Goal: Task Accomplishment & Management: Manage account settings

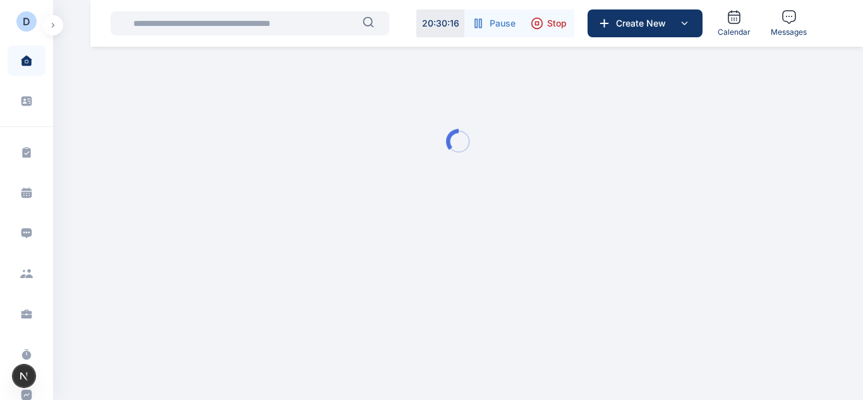
click at [51, 28] on button "button" at bounding box center [53, 25] width 20 height 20
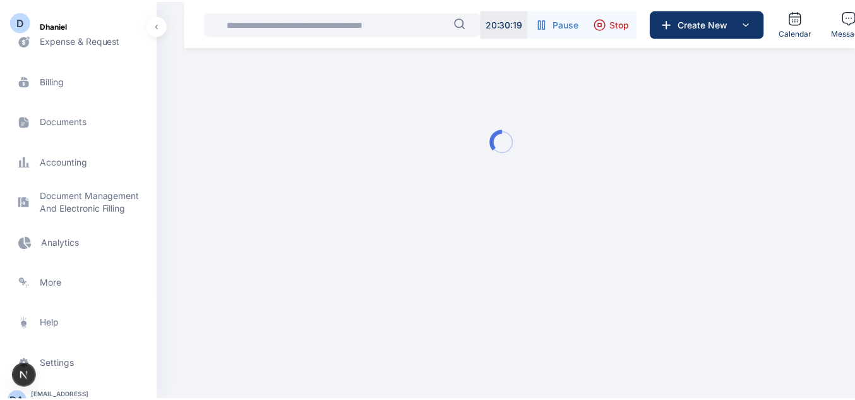
scroll to position [409, 0]
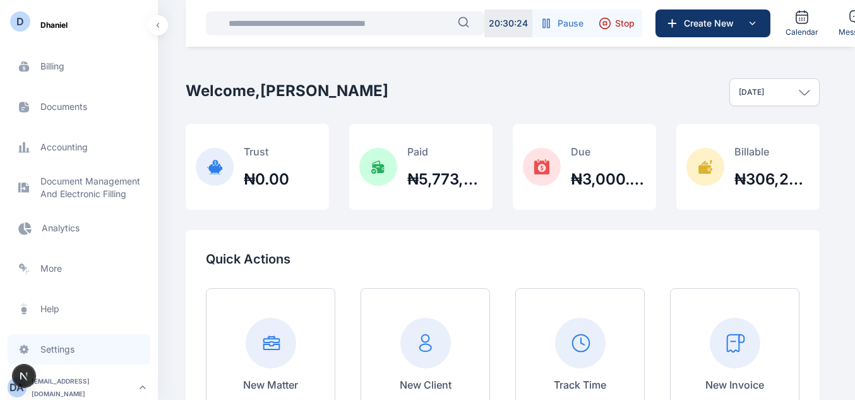
click at [52, 352] on span "Settings settings settings" at bounding box center [79, 349] width 143 height 30
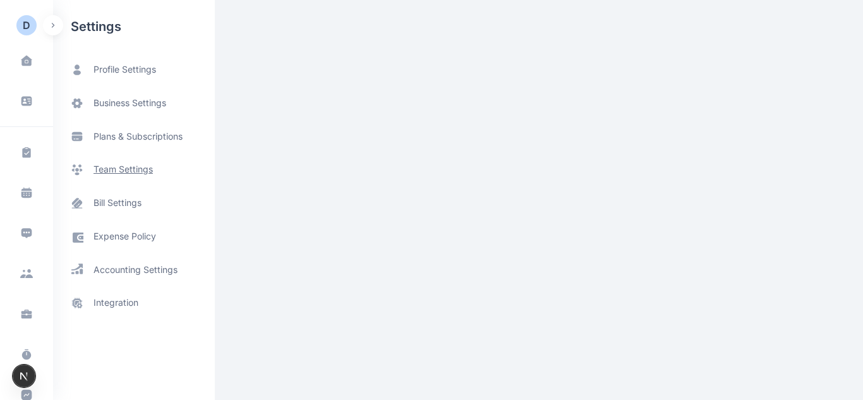
click at [113, 167] on span "team settings" at bounding box center [122, 169] width 59 height 13
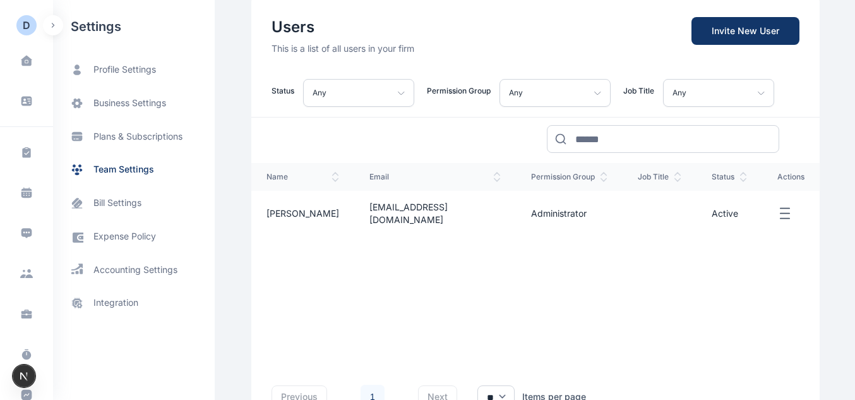
scroll to position [107, 0]
click at [777, 206] on icon "button" at bounding box center [784, 213] width 15 height 16
click at [131, 106] on span "business settings" at bounding box center [129, 103] width 73 height 13
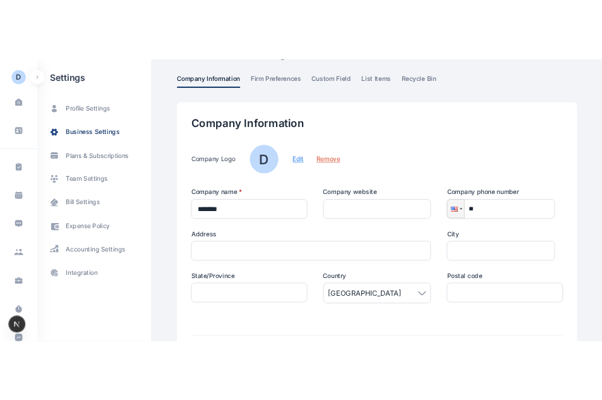
scroll to position [44, 0]
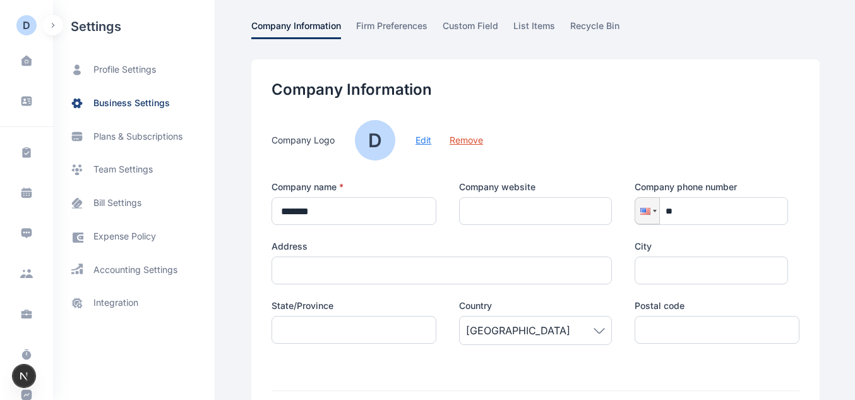
click at [421, 141] on button "Edit" at bounding box center [423, 140] width 16 height 13
click at [415, 139] on button "Edit" at bounding box center [423, 140] width 16 height 13
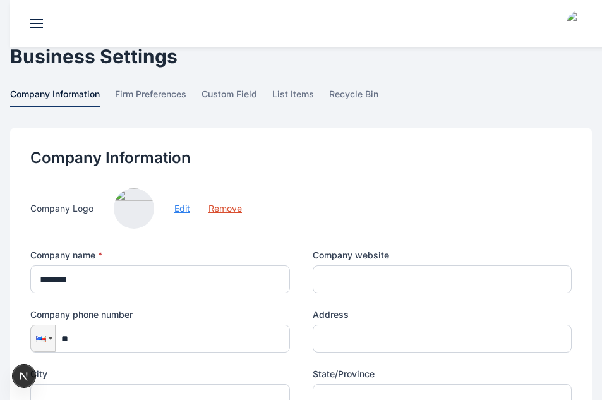
click at [183, 207] on button "Edit" at bounding box center [182, 208] width 16 height 13
click at [229, 207] on button "Remove" at bounding box center [224, 208] width 33 height 13
click at [186, 207] on button "Edit" at bounding box center [182, 208] width 16 height 13
click at [187, 210] on button "Edit" at bounding box center [182, 208] width 16 height 13
click at [181, 208] on button "Edit" at bounding box center [182, 208] width 16 height 13
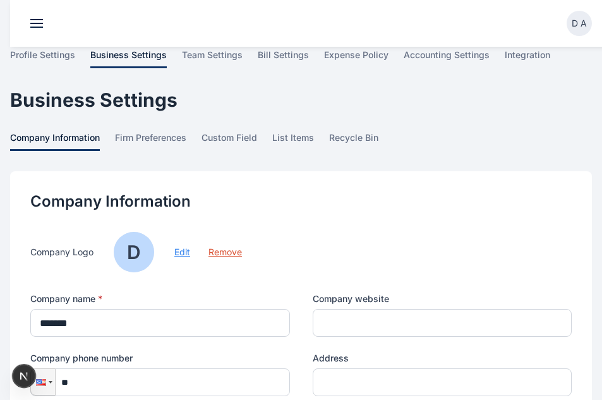
scroll to position [44, 0]
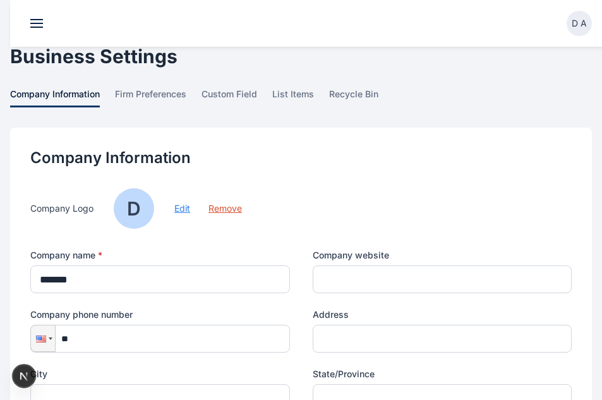
click at [182, 214] on button "Edit" at bounding box center [182, 208] width 16 height 13
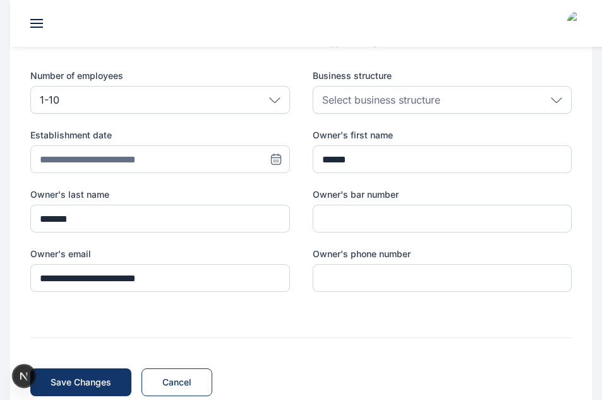
scroll to position [623, 0]
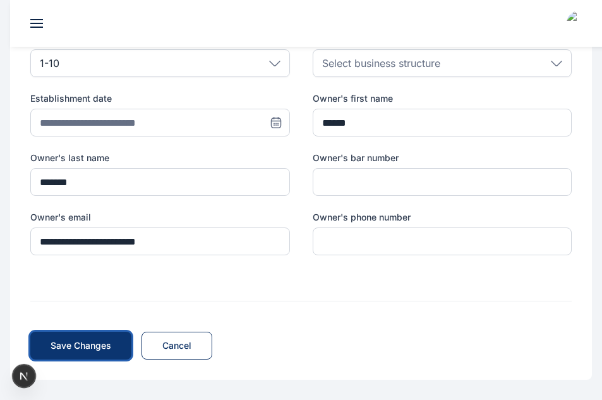
click at [105, 343] on span "Save Changes" at bounding box center [81, 345] width 61 height 13
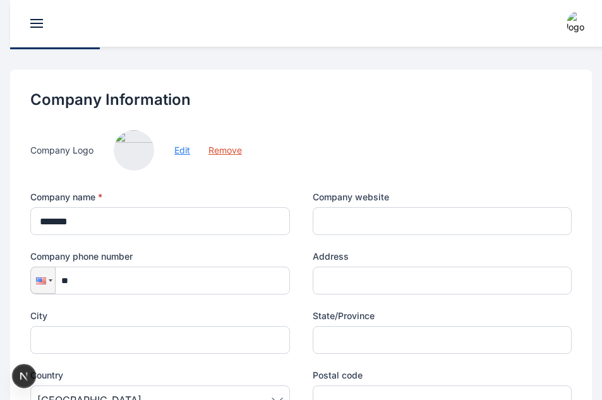
scroll to position [95, 0]
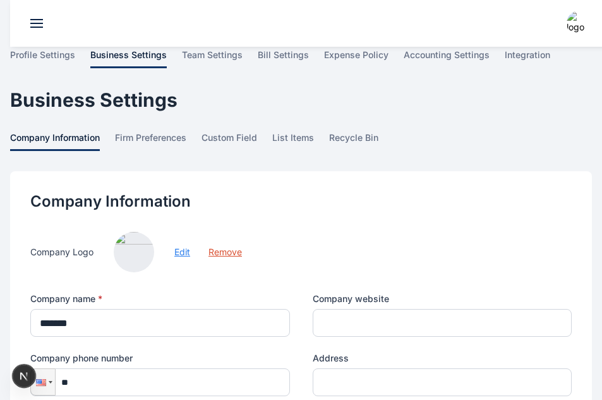
scroll to position [22, 0]
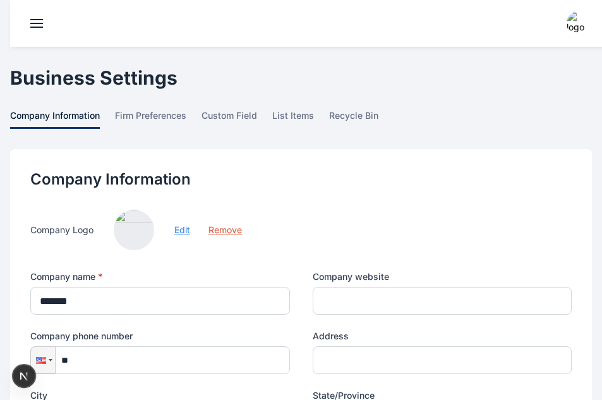
click at [182, 236] on button "Edit" at bounding box center [182, 230] width 16 height 13
click at [184, 230] on button "Edit" at bounding box center [182, 230] width 16 height 13
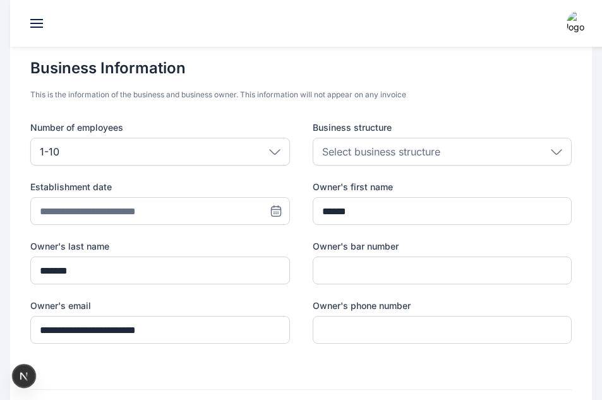
scroll to position [623, 0]
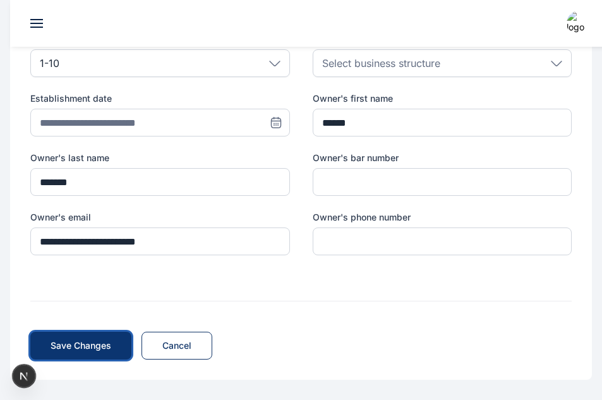
click at [94, 347] on span "Save Changes" at bounding box center [81, 345] width 61 height 13
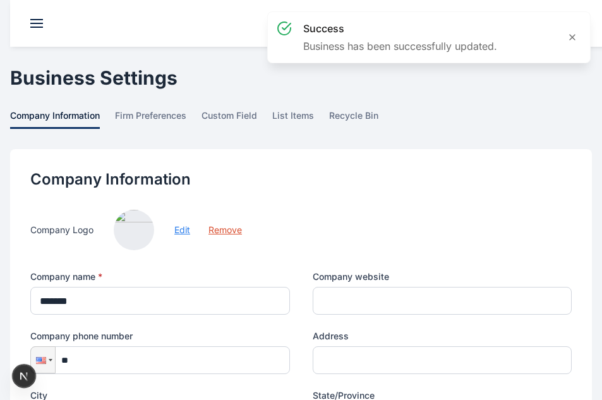
scroll to position [0, 0]
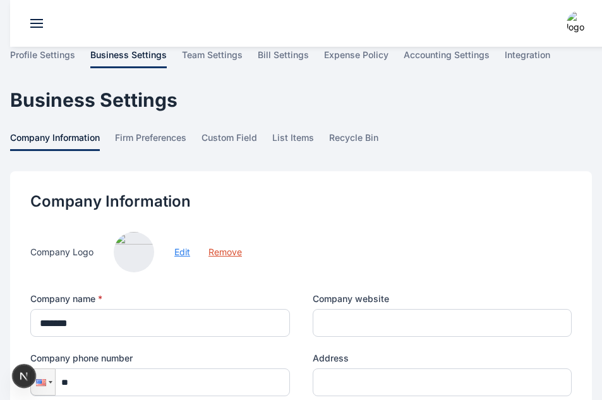
click at [177, 253] on button "Edit" at bounding box center [182, 252] width 16 height 13
click at [146, 250] on img at bounding box center [134, 252] width 40 height 40
click at [178, 254] on button "Edit" at bounding box center [182, 252] width 16 height 13
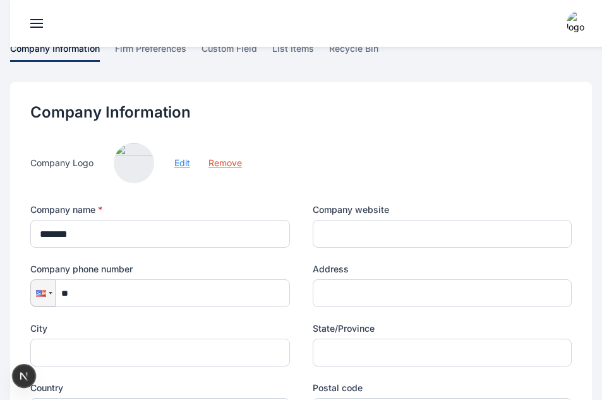
scroll to position [623, 0]
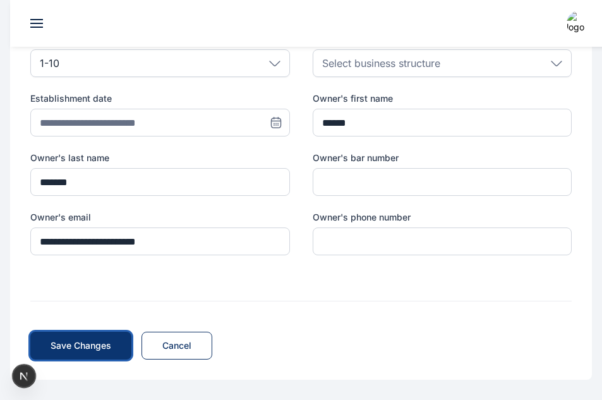
click at [83, 342] on span "Save Changes" at bounding box center [81, 345] width 61 height 13
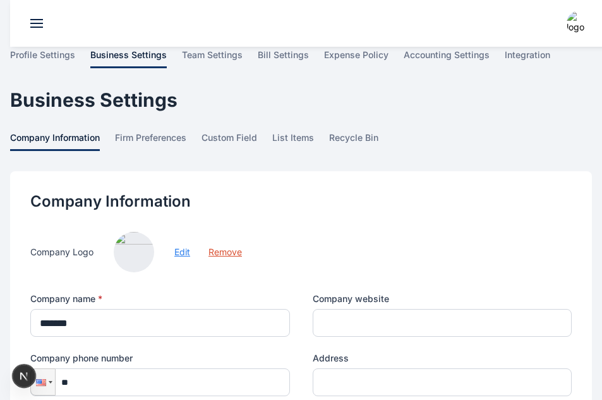
scroll to position [85, 0]
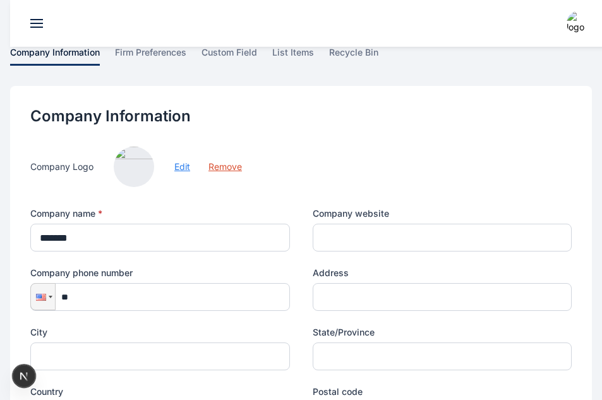
click at [176, 164] on button "Edit" at bounding box center [182, 166] width 16 height 13
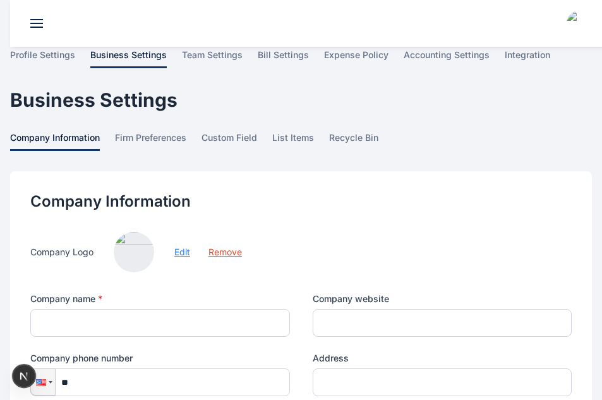
type input "*******"
type input "******"
type input "*******"
type input "**********"
click at [182, 256] on button "Edit" at bounding box center [182, 252] width 16 height 13
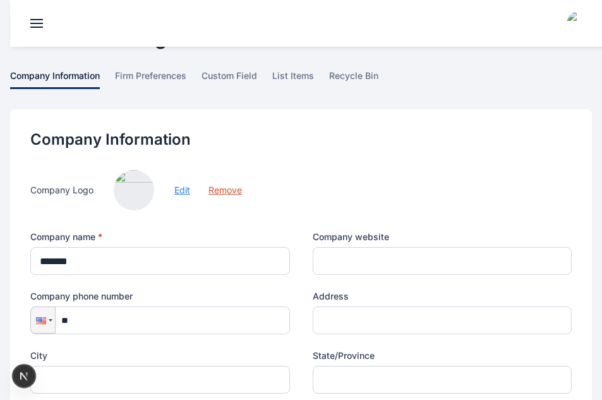
scroll to position [64, 0]
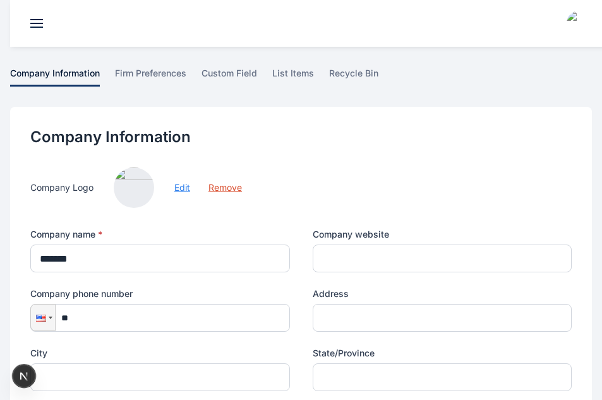
click at [182, 186] on button "Edit" at bounding box center [182, 187] width 16 height 13
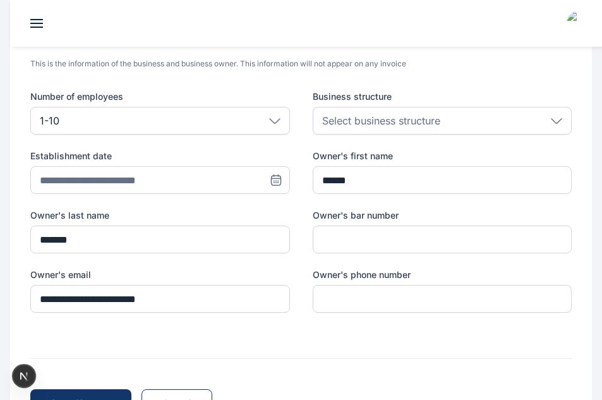
scroll to position [582, 0]
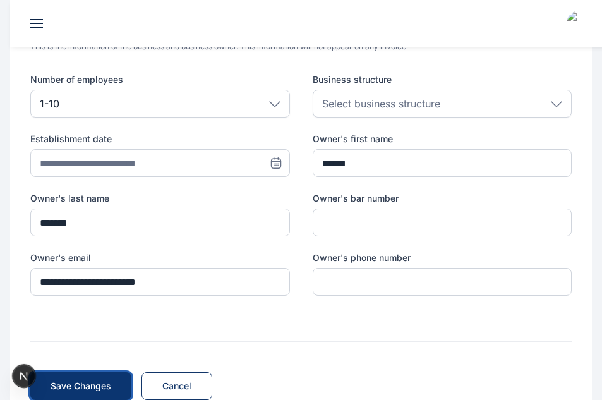
click at [87, 384] on span "Save Changes" at bounding box center [81, 385] width 61 height 13
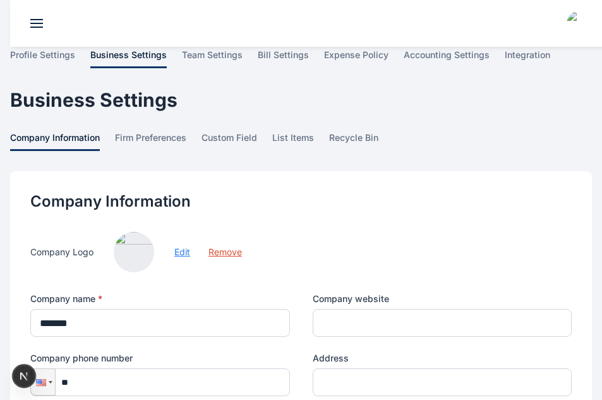
click at [177, 251] on button "Edit" at bounding box center [182, 252] width 16 height 13
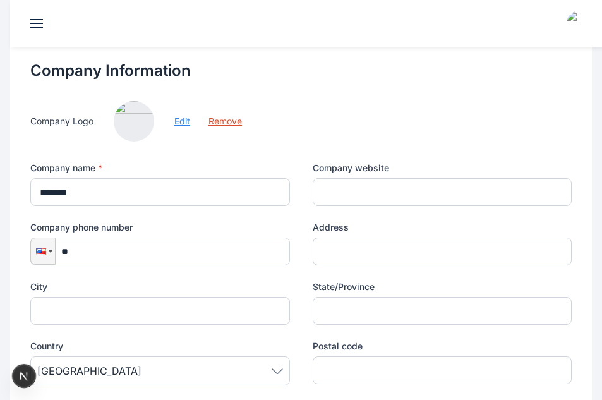
scroll to position [130, 0]
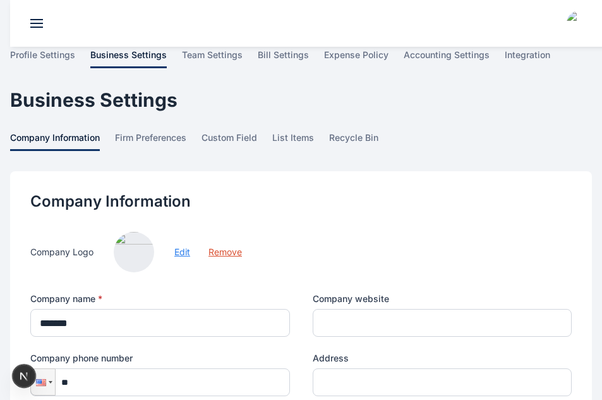
click at [39, 30] on header at bounding box center [311, 23] width 602 height 47
click at [35, 19] on span at bounding box center [36, 19] width 13 height 1
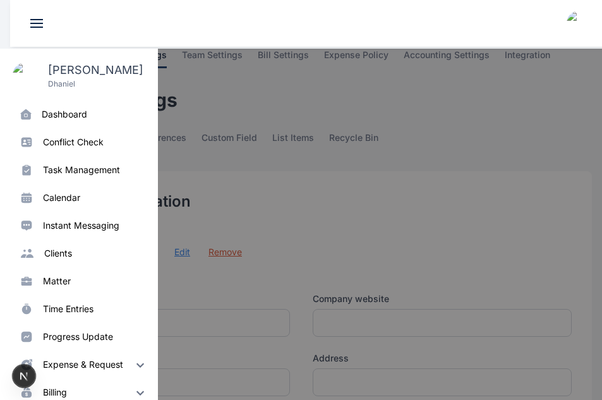
click at [208, 128] on div at bounding box center [311, 249] width 602 height 400
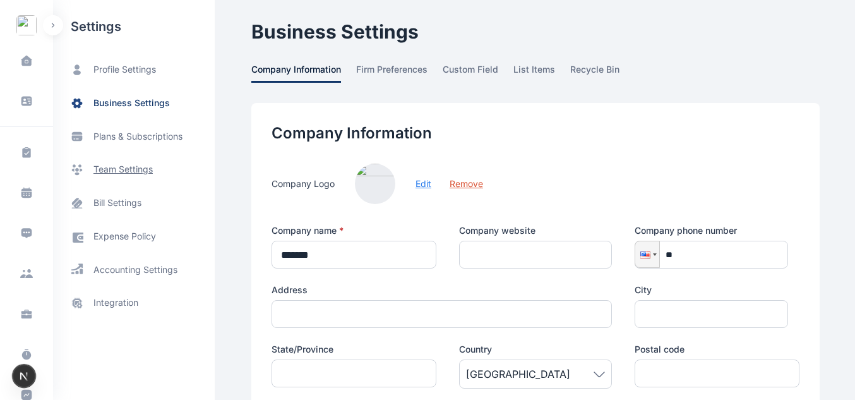
click at [116, 179] on span "team settings" at bounding box center [134, 169] width 162 height 33
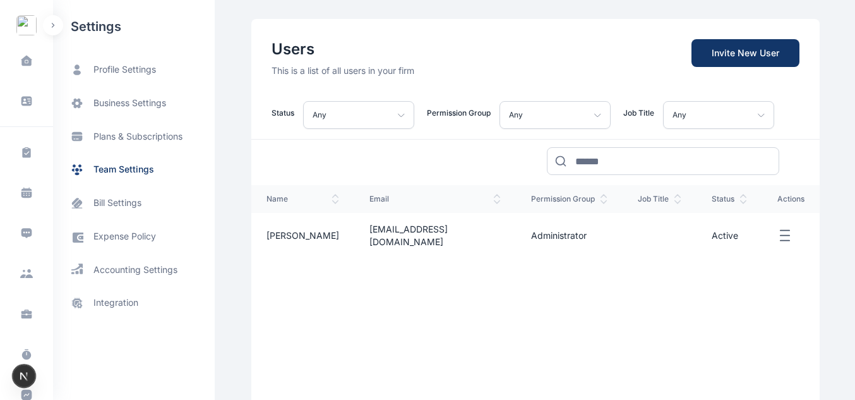
scroll to position [85, 0]
click at [611, 227] on icon "button" at bounding box center [784, 235] width 15 height 16
click at [611, 272] on span "Reset Password" at bounding box center [736, 278] width 66 height 13
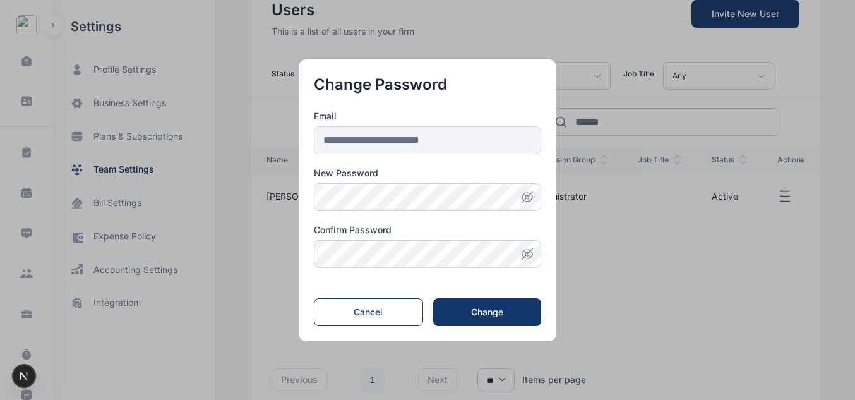
scroll to position [127, 0]
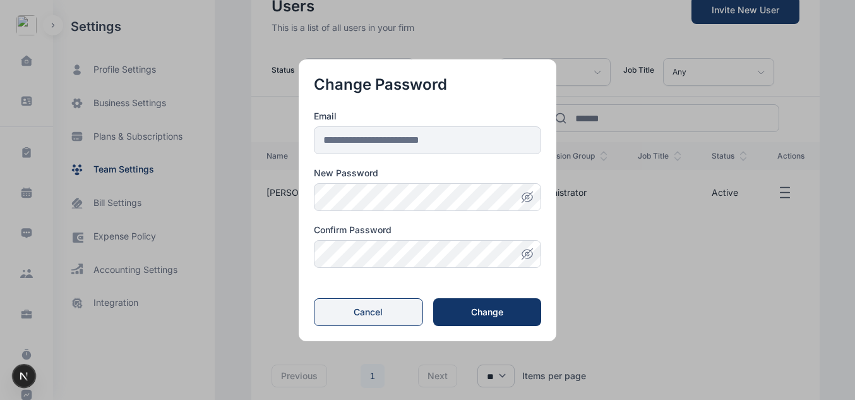
click at [395, 306] on button "Cancel" at bounding box center [368, 312] width 109 height 28
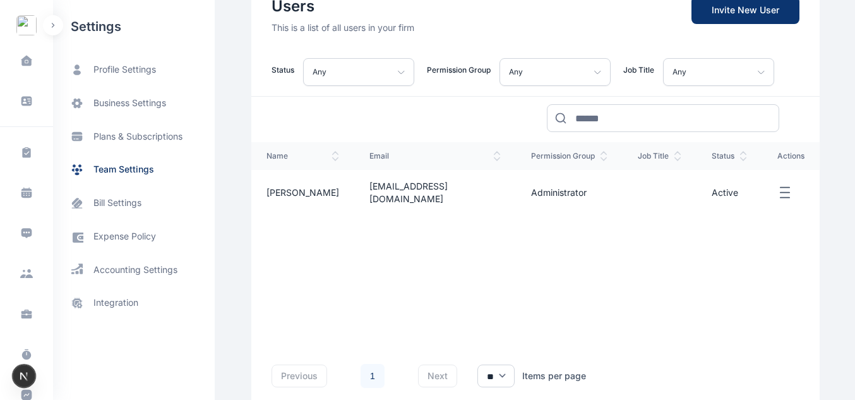
click at [611, 6] on span "Invite New User" at bounding box center [745, 10] width 108 height 28
click at [611, 15] on span "Invite New User" at bounding box center [745, 10] width 108 height 28
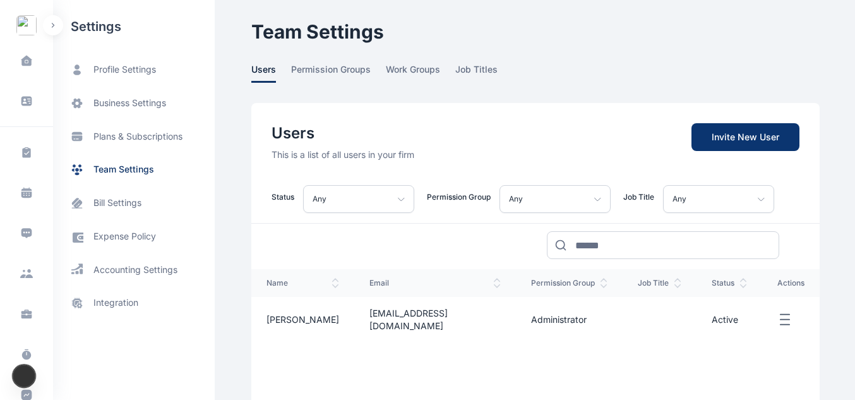
click at [611, 132] on span "Invite New User" at bounding box center [745, 137] width 108 height 28
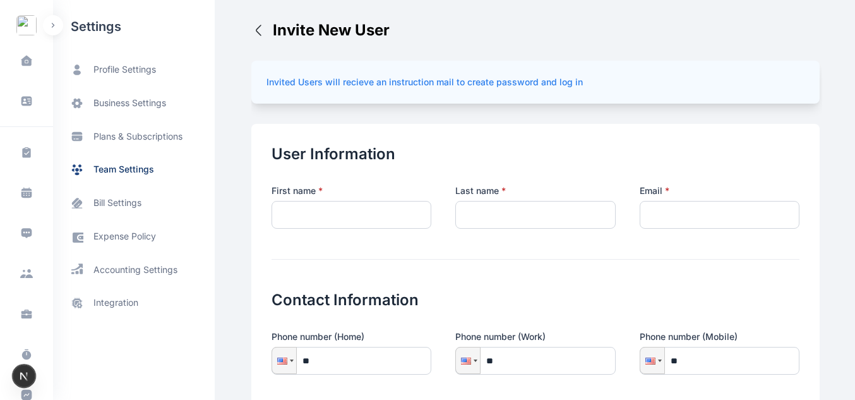
click at [335, 219] on input "text" at bounding box center [352, 215] width 160 height 28
type input "*******"
type input "*****"
type input "**********"
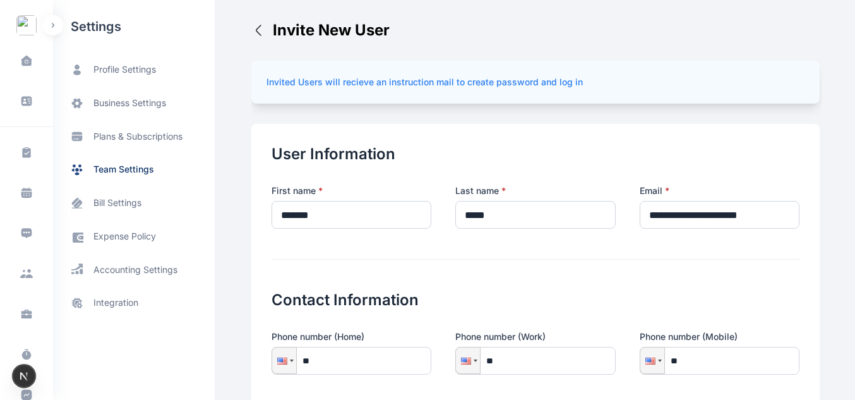
type input "**********"
type input "*****"
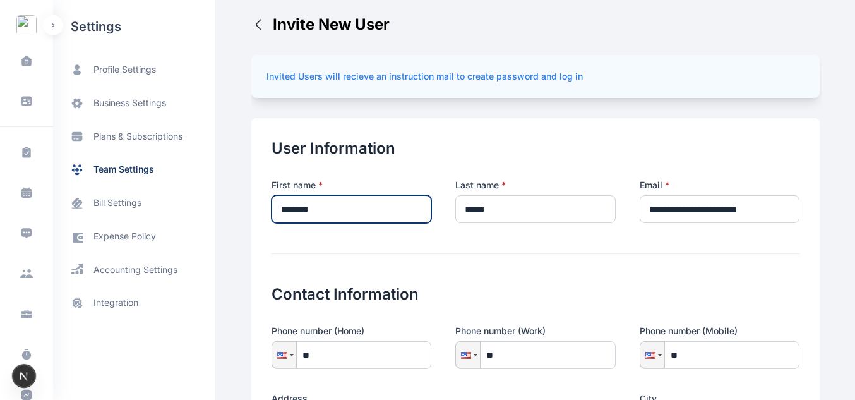
scroll to position [160, 0]
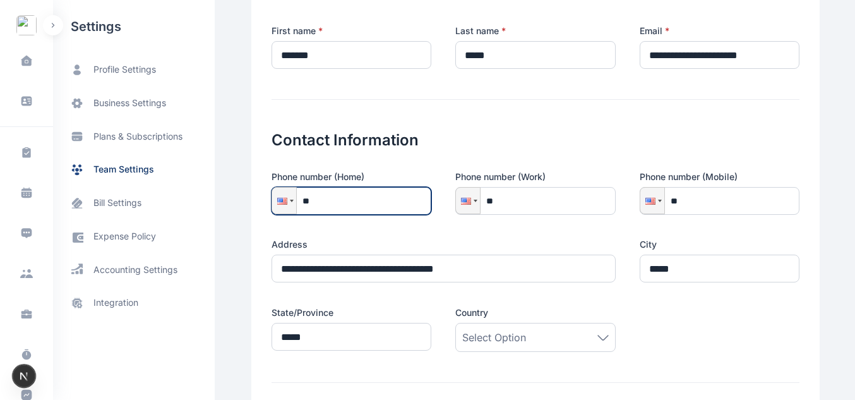
click at [367, 210] on input "**" at bounding box center [352, 201] width 160 height 28
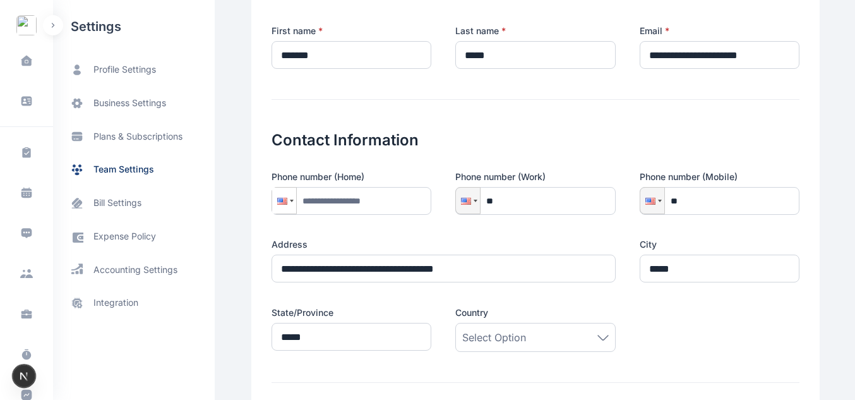
click at [277, 198] on div at bounding box center [282, 201] width 10 height 7
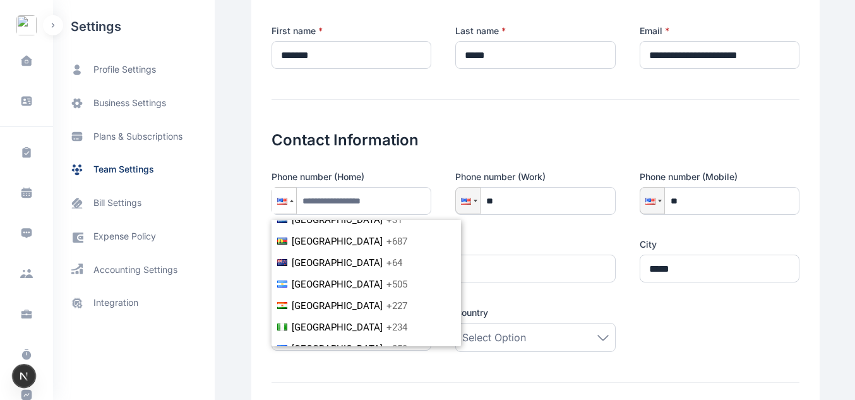
scroll to position [2884, 0]
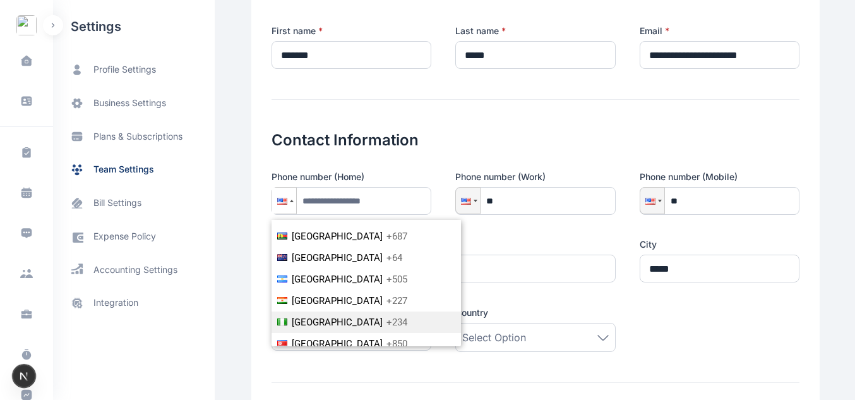
click at [295, 316] on span "Nigeria" at bounding box center [337, 321] width 91 height 11
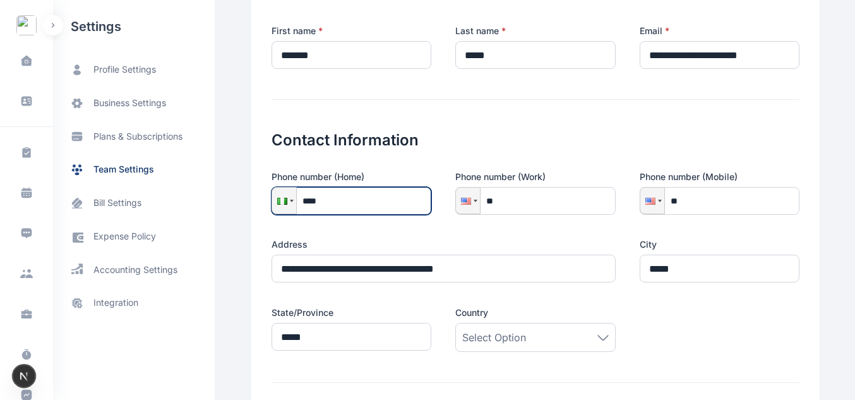
click at [343, 198] on input "****" at bounding box center [352, 201] width 160 height 28
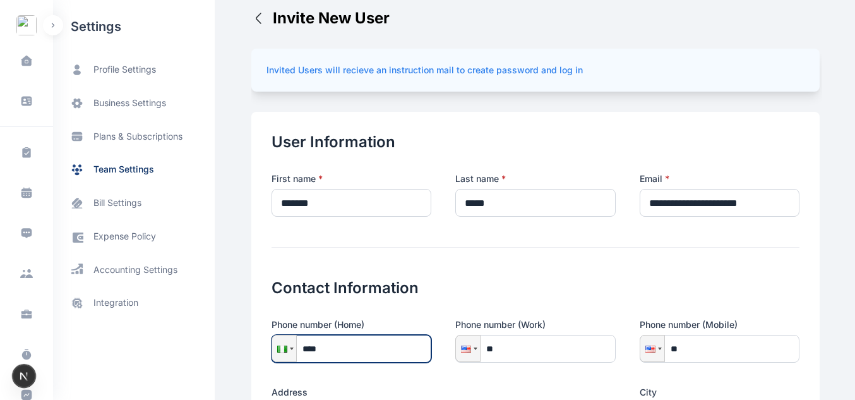
scroll to position [0, 0]
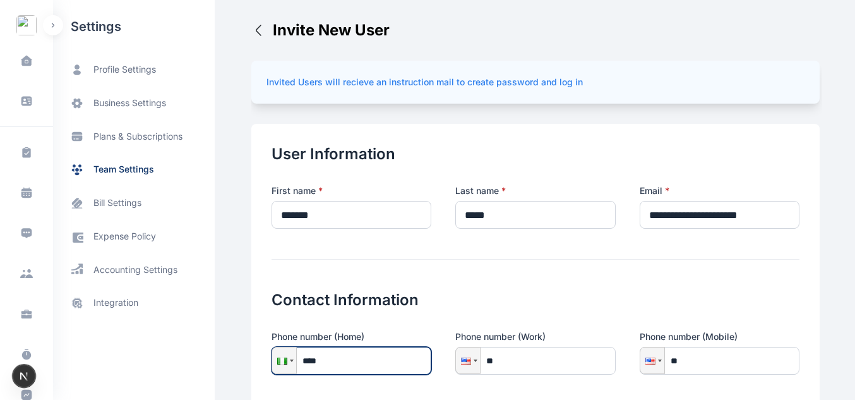
click at [328, 360] on input "****" at bounding box center [352, 361] width 160 height 28
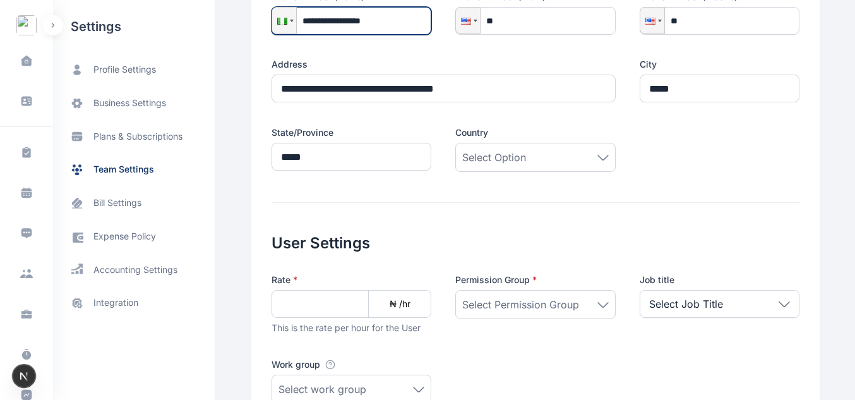
scroll to position [340, 0]
type input "**********"
click at [518, 158] on span "Select Option" at bounding box center [494, 156] width 64 height 15
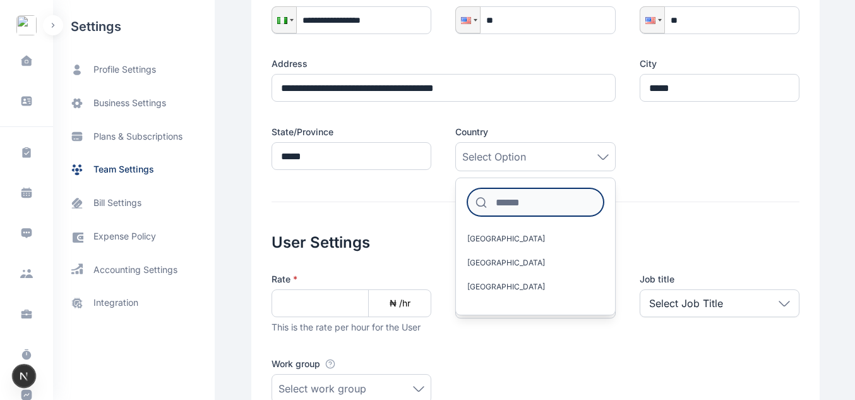
click at [515, 200] on input at bounding box center [535, 202] width 136 height 28
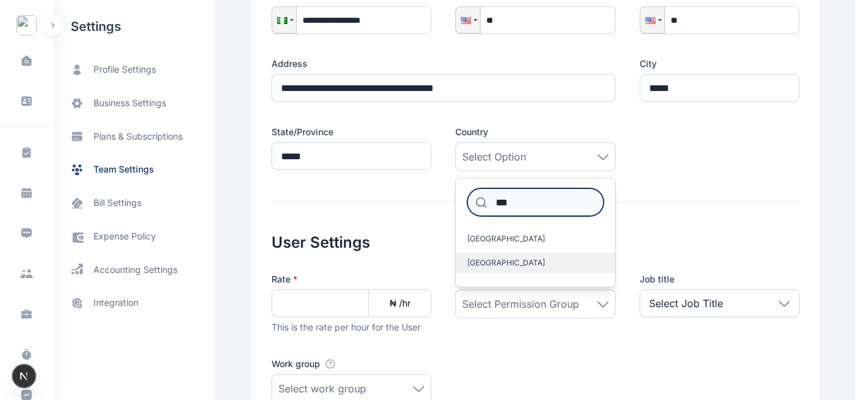
type input "***"
click at [502, 265] on label "Nigeria" at bounding box center [535, 263] width 158 height 20
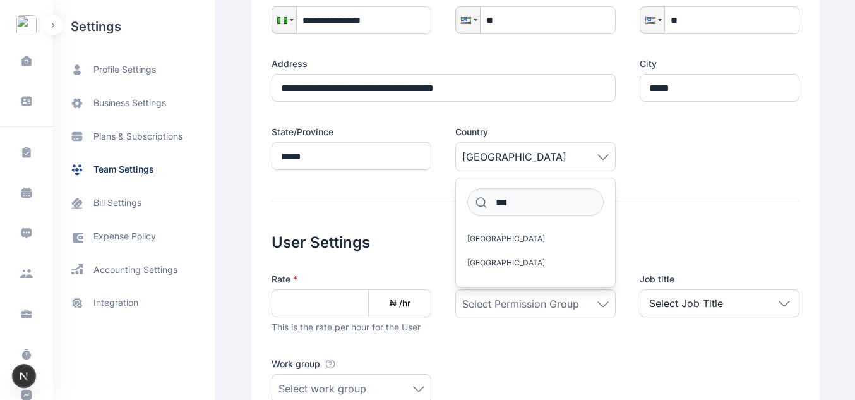
click at [525, 157] on span "Nigeria" at bounding box center [535, 156] width 146 height 15
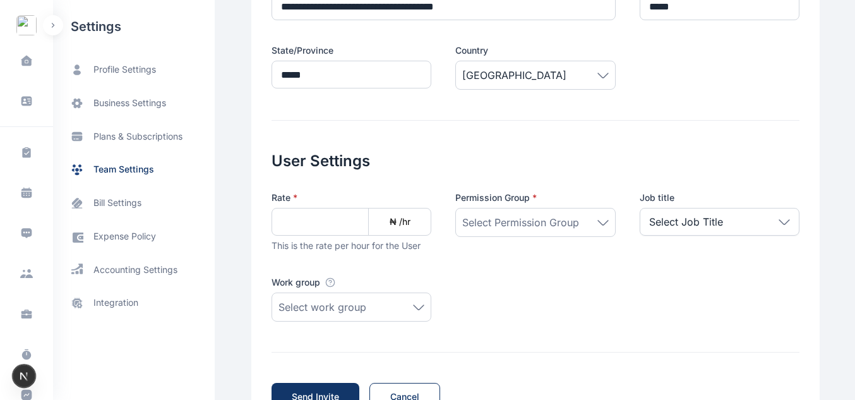
scroll to position [422, 0]
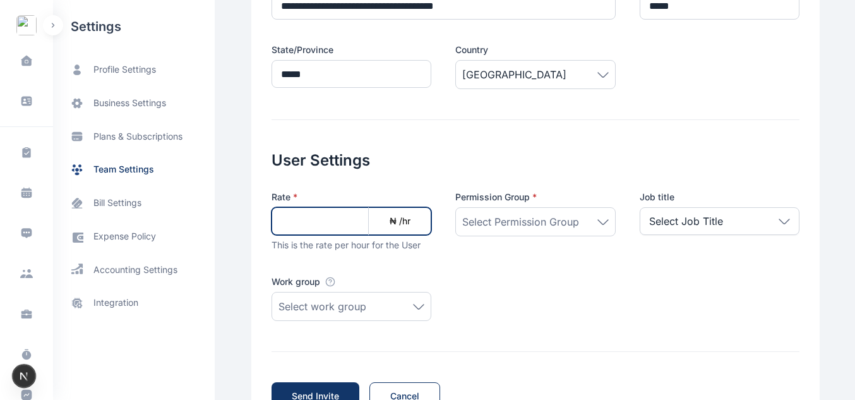
click at [302, 218] on input at bounding box center [352, 221] width 160 height 28
type input "*****"
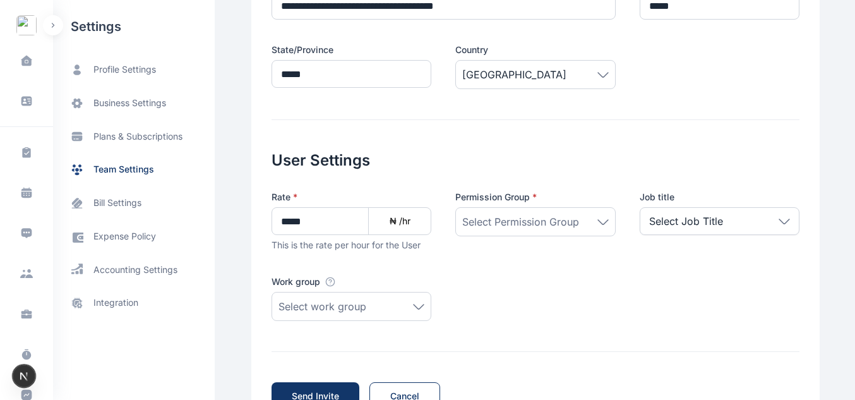
click at [549, 213] on div "Select Permission Group" at bounding box center [535, 221] width 160 height 29
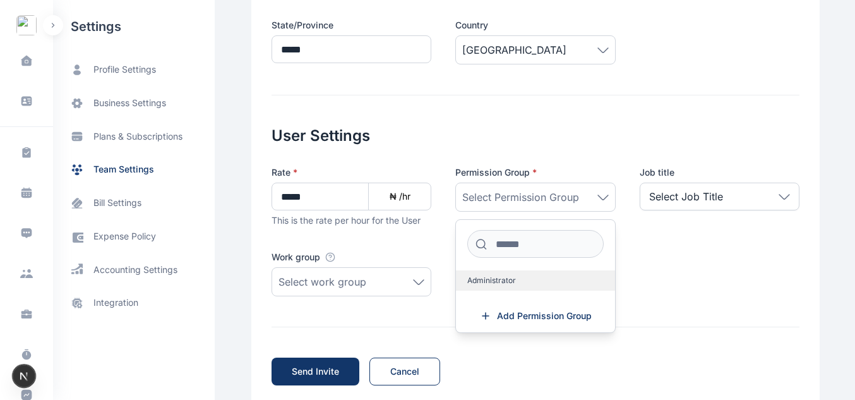
scroll to position [448, 0]
click at [508, 285] on label "Administrator" at bounding box center [535, 280] width 158 height 20
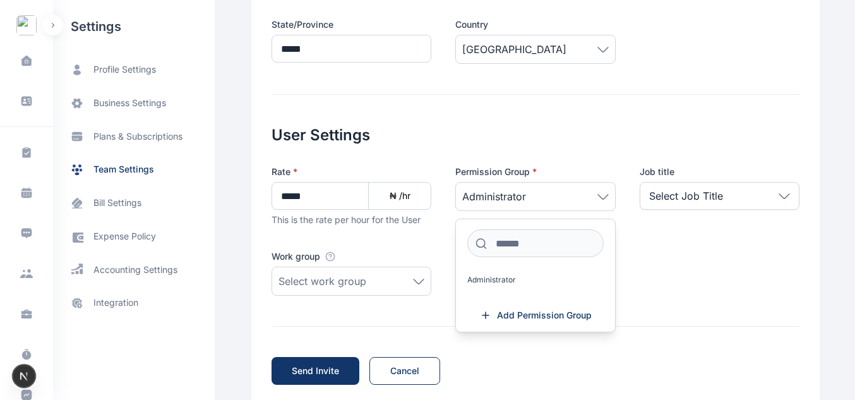
click at [611, 228] on div "Rate * ***** ₦ /hr This is the rate per hour for the User Permission Group * Ad…" at bounding box center [536, 230] width 528 height 130
click at [611, 191] on div "Select Job Title" at bounding box center [720, 196] width 160 height 28
click at [465, 275] on div "Rate * ***** ₦ /hr This is the rate per hour for the User Permission Group * Ad…" at bounding box center [536, 230] width 528 height 130
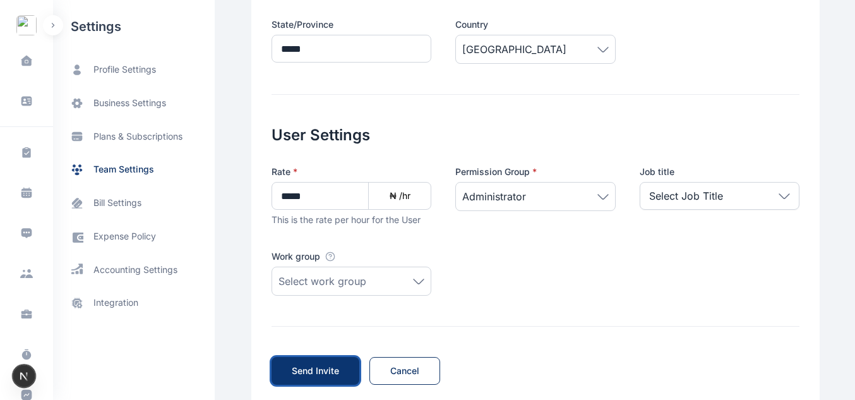
click at [319, 369] on span "Send Invite" at bounding box center [315, 370] width 47 height 13
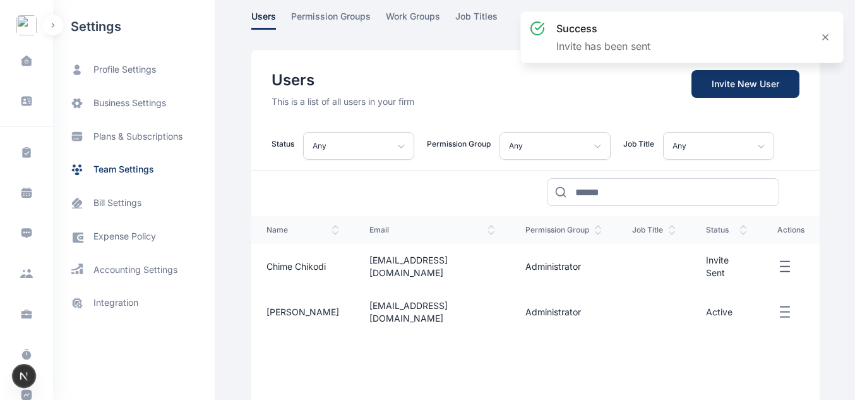
scroll to position [56, 0]
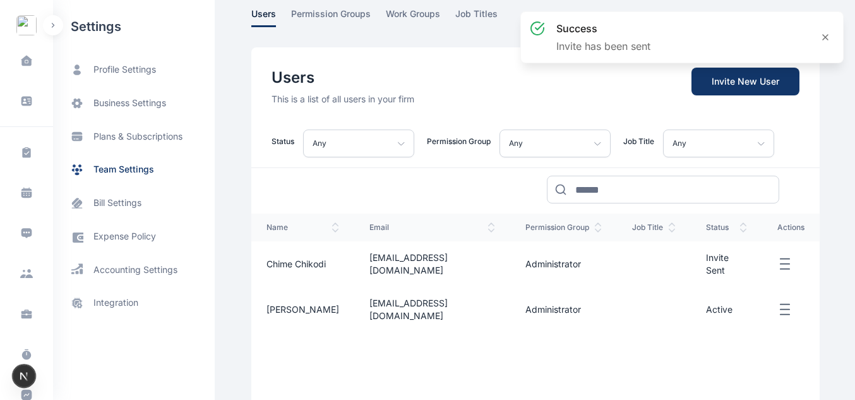
click at [611, 257] on icon "button" at bounding box center [784, 264] width 15 height 16
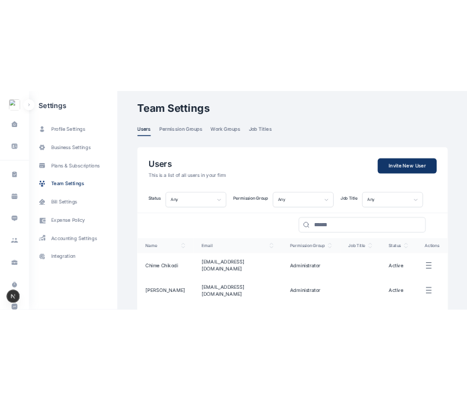
scroll to position [113, 0]
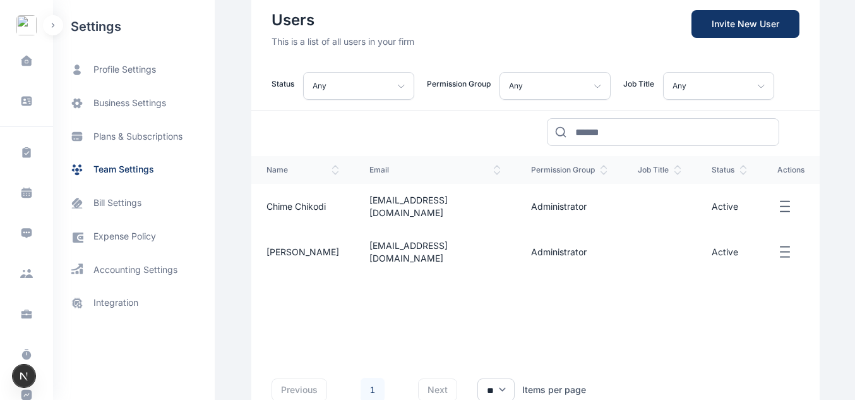
click at [779, 244] on icon "button" at bounding box center [784, 252] width 15 height 16
click at [734, 289] on span "Reset Password" at bounding box center [736, 295] width 66 height 13
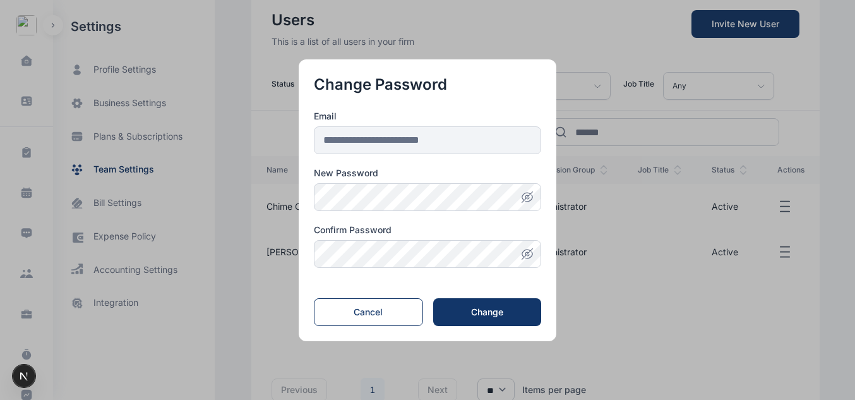
click at [528, 201] on icon "button" at bounding box center [527, 197] width 13 height 13
click at [477, 301] on button "Change" at bounding box center [487, 312] width 108 height 28
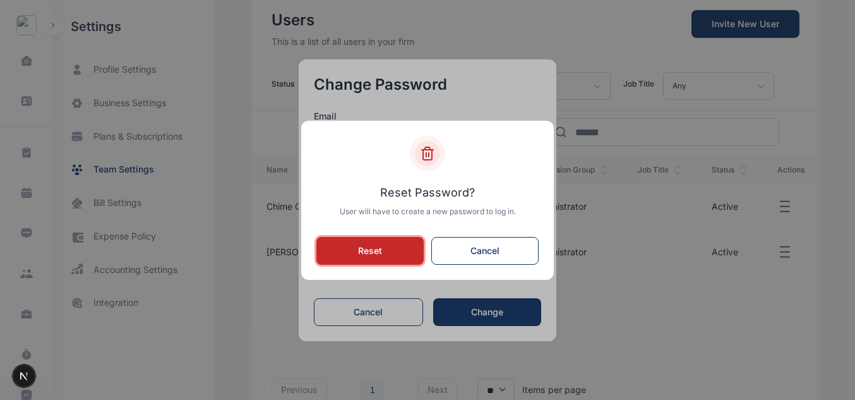
click at [361, 242] on button "Reset" at bounding box center [369, 251] width 107 height 28
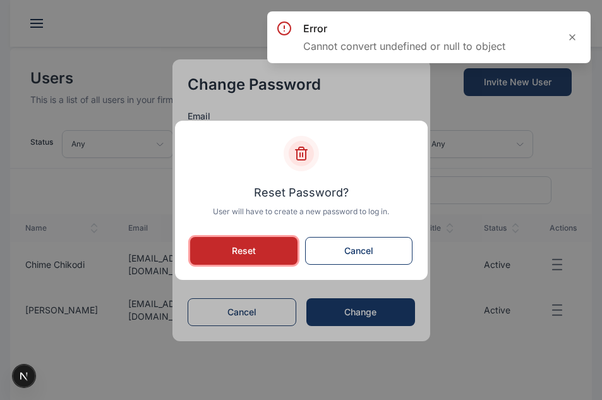
click at [245, 248] on button "Reset" at bounding box center [243, 251] width 107 height 28
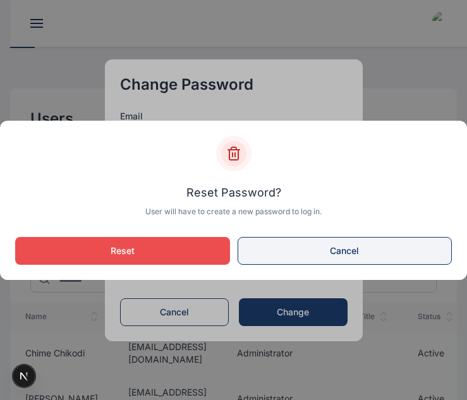
click at [378, 253] on button "Cancel" at bounding box center [344, 251] width 215 height 28
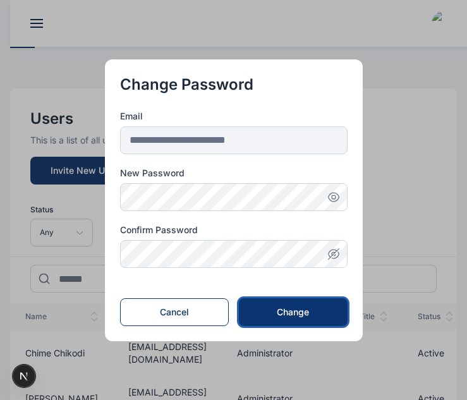
click at [309, 314] on div "Change" at bounding box center [293, 312] width 68 height 13
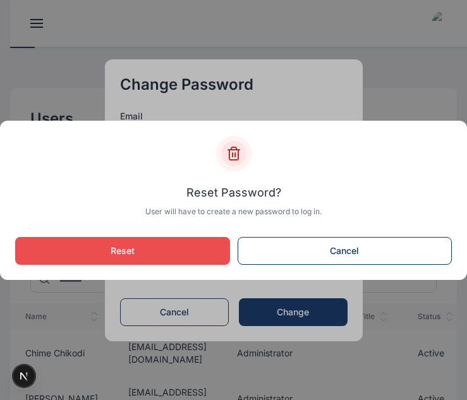
click at [308, 267] on div "Reset Password ? User will have to create a new password to log in. Reset Cancel" at bounding box center [233, 200] width 467 height 159
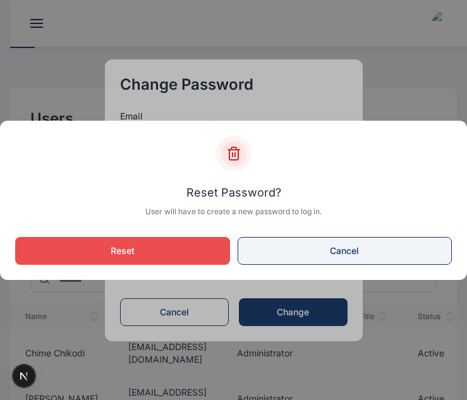
click at [314, 259] on button "Cancel" at bounding box center [344, 251] width 215 height 28
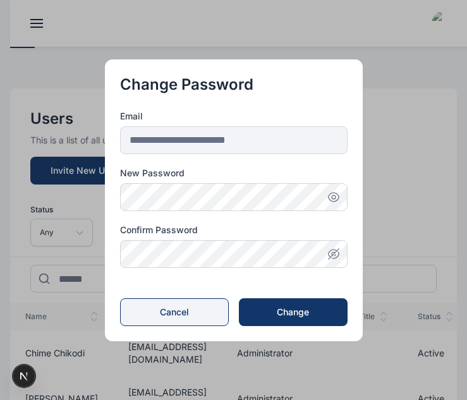
click at [188, 319] on button "Cancel" at bounding box center [174, 312] width 109 height 28
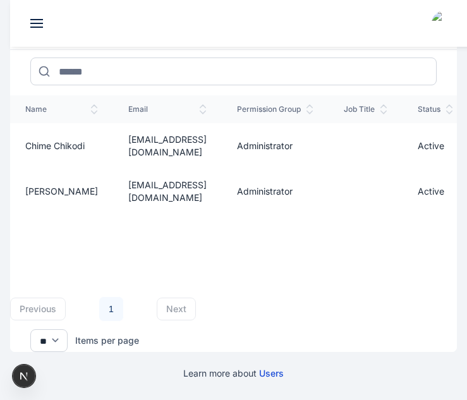
scroll to position [0, 78]
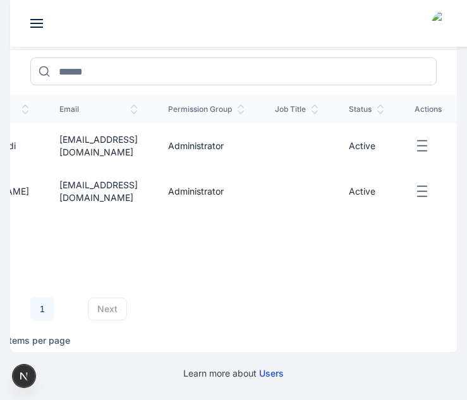
click at [436, 187] on button "button" at bounding box center [427, 192] width 27 height 16
click at [391, 228] on span "Reset Password" at bounding box center [373, 234] width 66 height 13
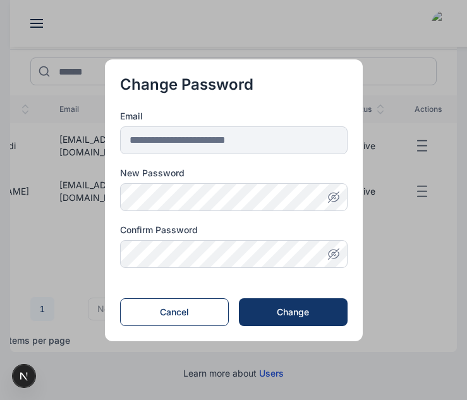
click at [412, 219] on button "button" at bounding box center [233, 200] width 467 height 400
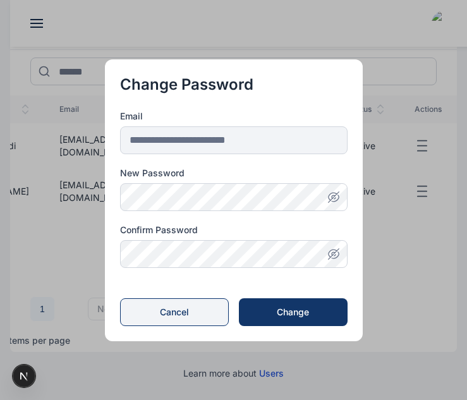
click at [217, 309] on button "Cancel" at bounding box center [174, 312] width 109 height 28
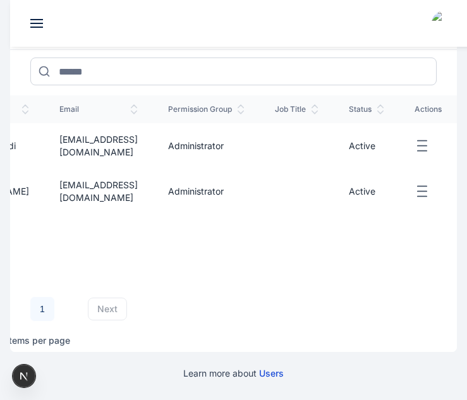
click at [422, 138] on icon "button" at bounding box center [421, 146] width 15 height 16
click at [374, 182] on span "Reset Password" at bounding box center [373, 188] width 66 height 13
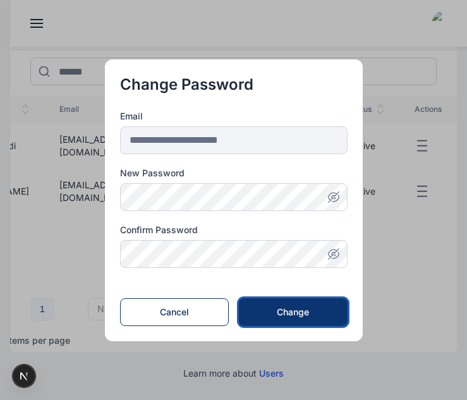
click at [296, 308] on div "Change" at bounding box center [293, 312] width 68 height 13
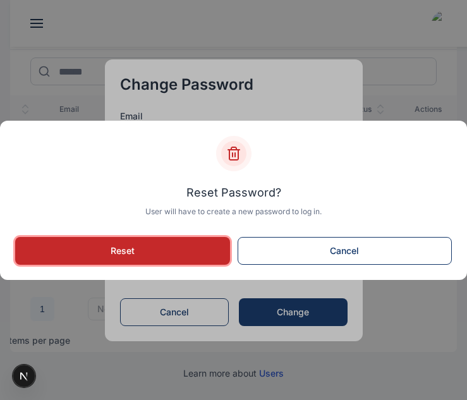
click at [197, 242] on button "Reset" at bounding box center [122, 251] width 215 height 28
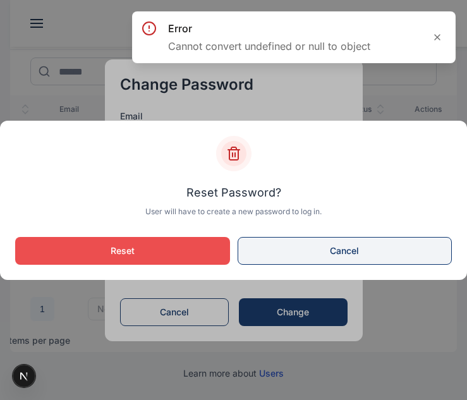
click at [374, 252] on button "Cancel" at bounding box center [344, 251] width 215 height 28
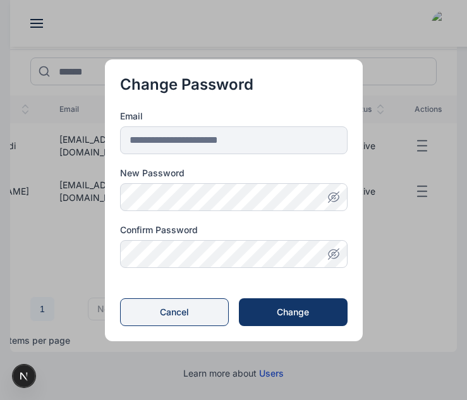
click at [201, 310] on button "Cancel" at bounding box center [174, 312] width 109 height 28
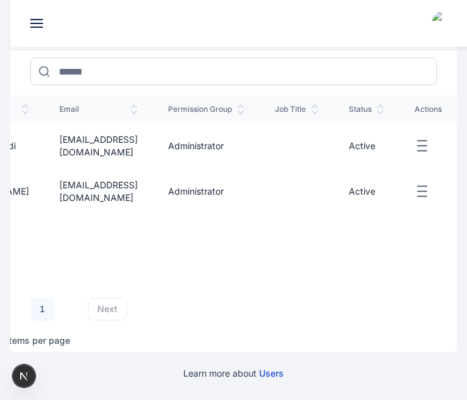
click at [427, 138] on icon "button" at bounding box center [421, 146] width 15 height 16
click at [419, 190] on td at bounding box center [427, 191] width 57 height 45
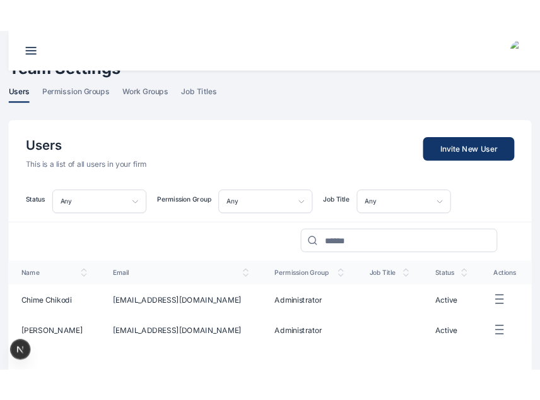
scroll to position [61, 0]
